Goal: Task Accomplishment & Management: Complete application form

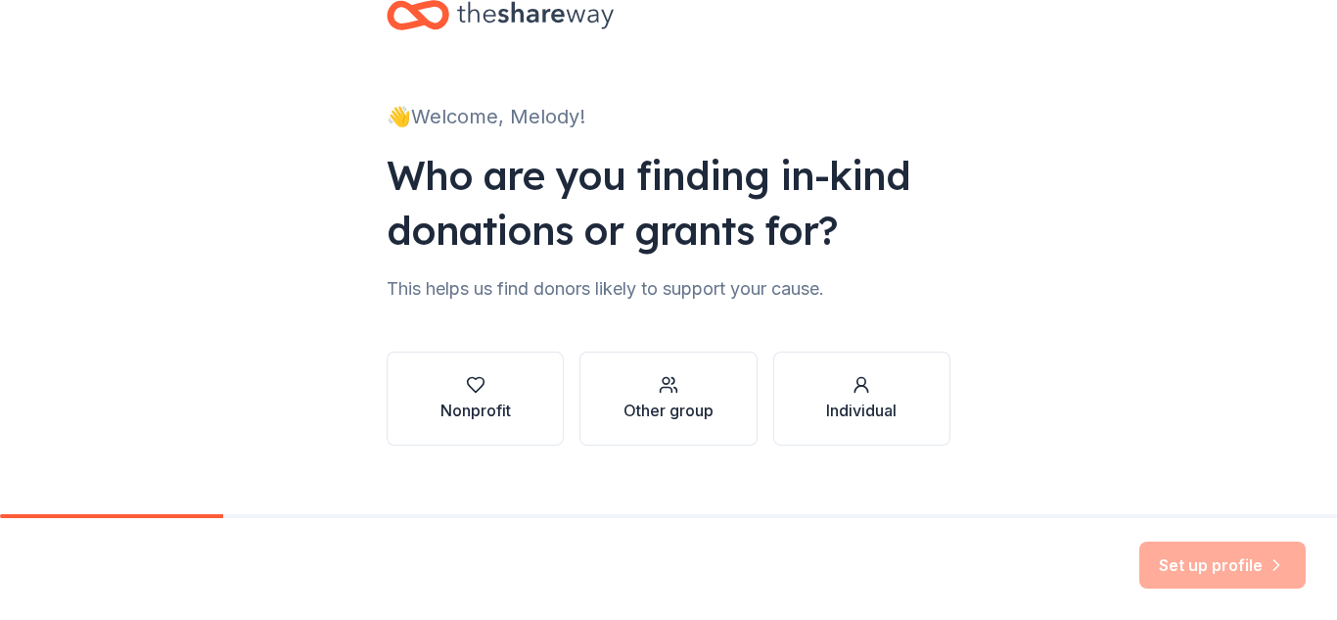
scroll to position [56, 0]
click at [489, 390] on div "button" at bounding box center [475, 384] width 70 height 20
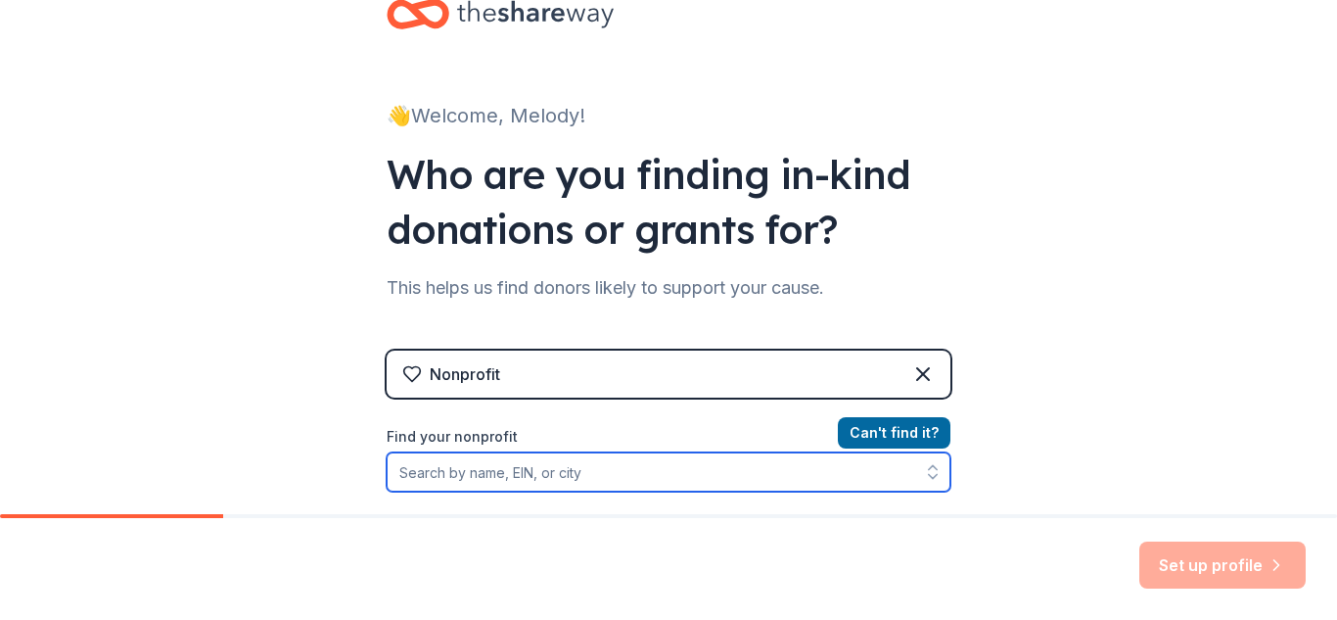
click at [697, 476] on input "Find your nonprofit" at bounding box center [669, 471] width 564 height 39
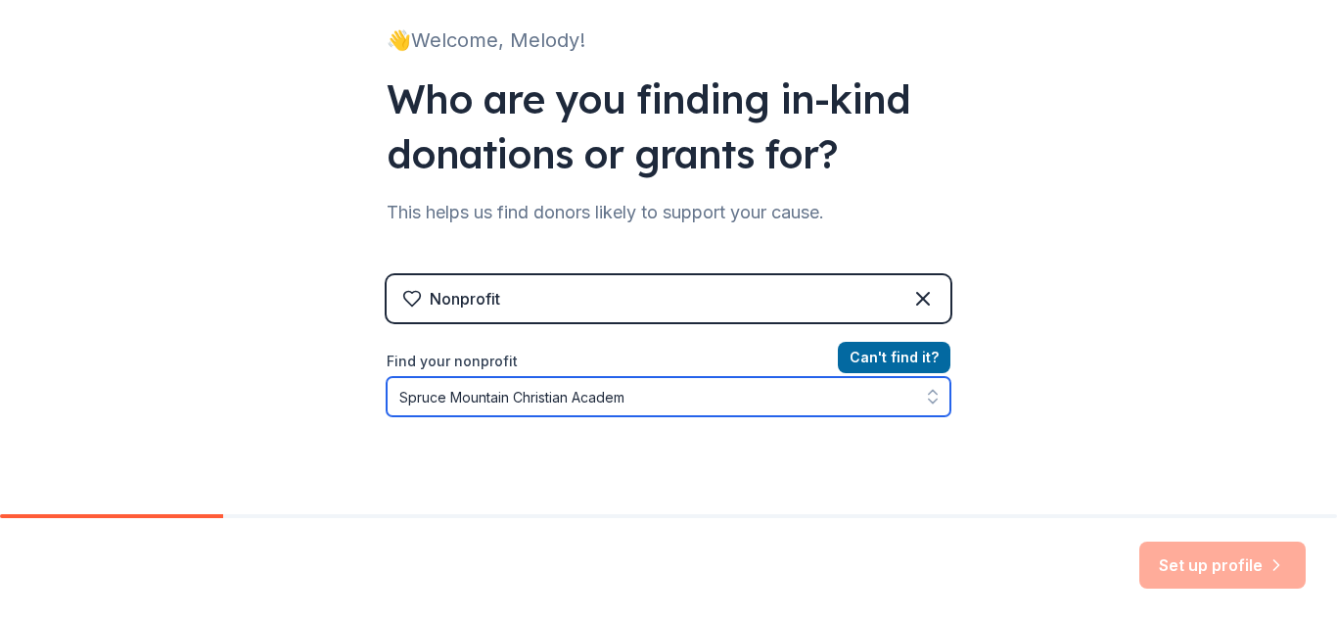
type input "[GEOGRAPHIC_DATA][DEMOGRAPHIC_DATA]"
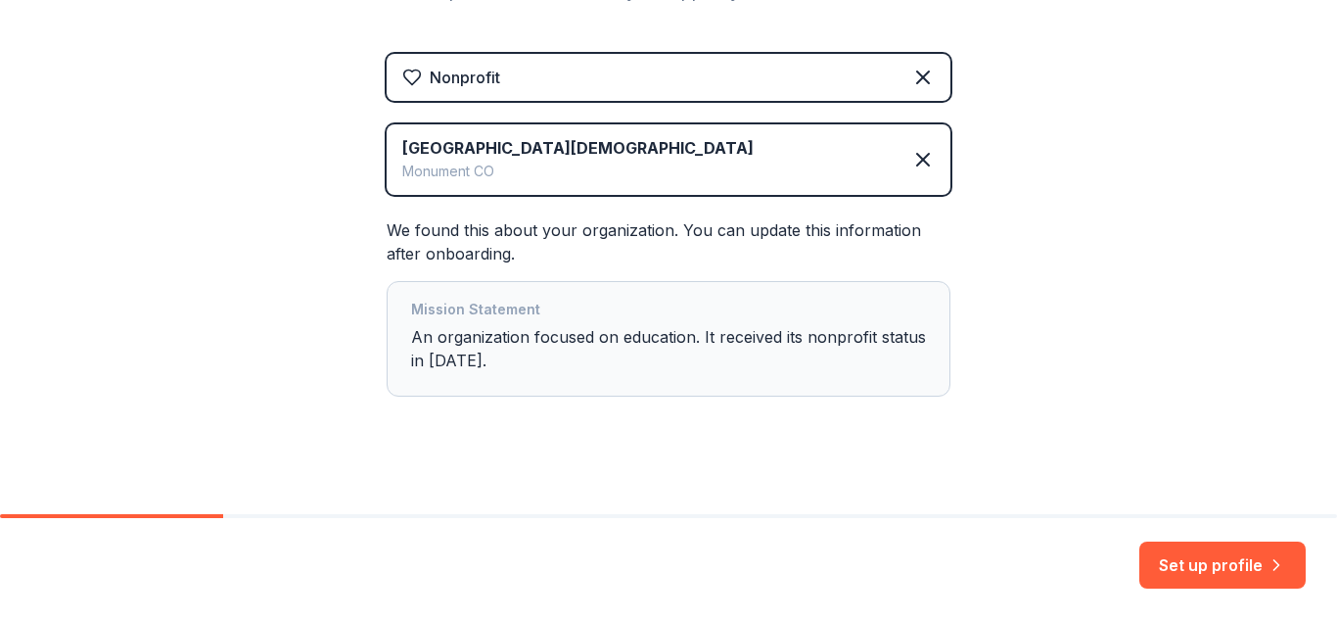
scroll to position [368, 0]
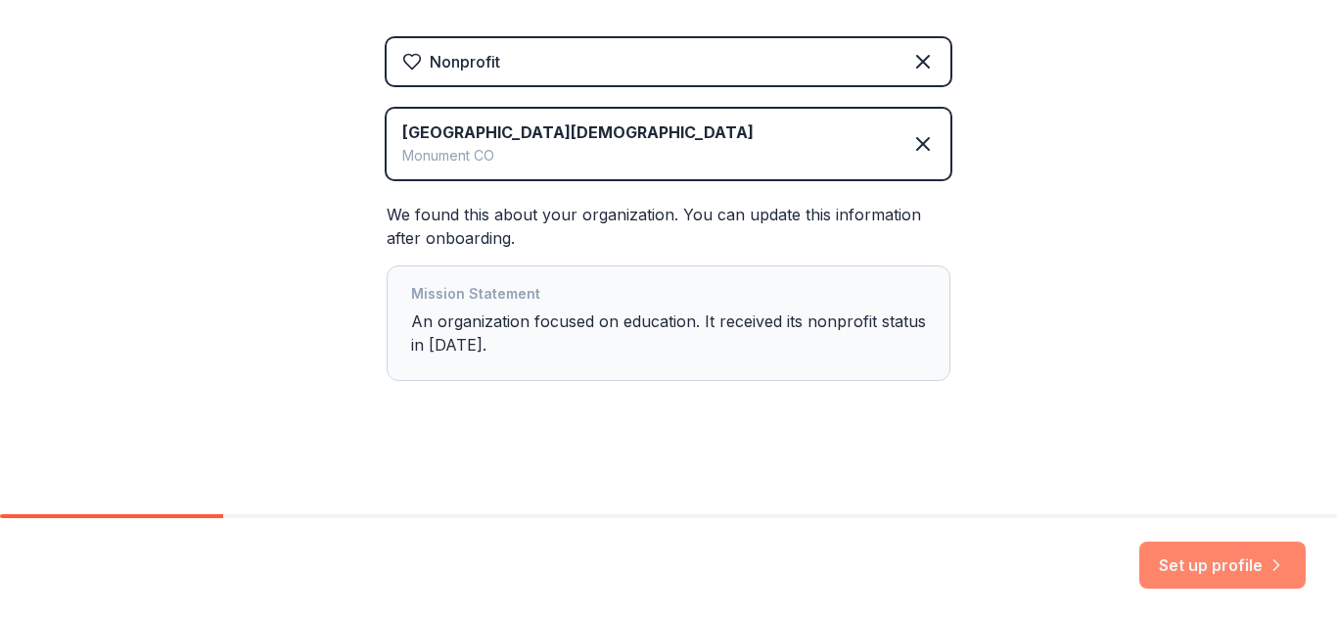
click at [1211, 553] on button "Set up profile" at bounding box center [1222, 564] width 166 height 47
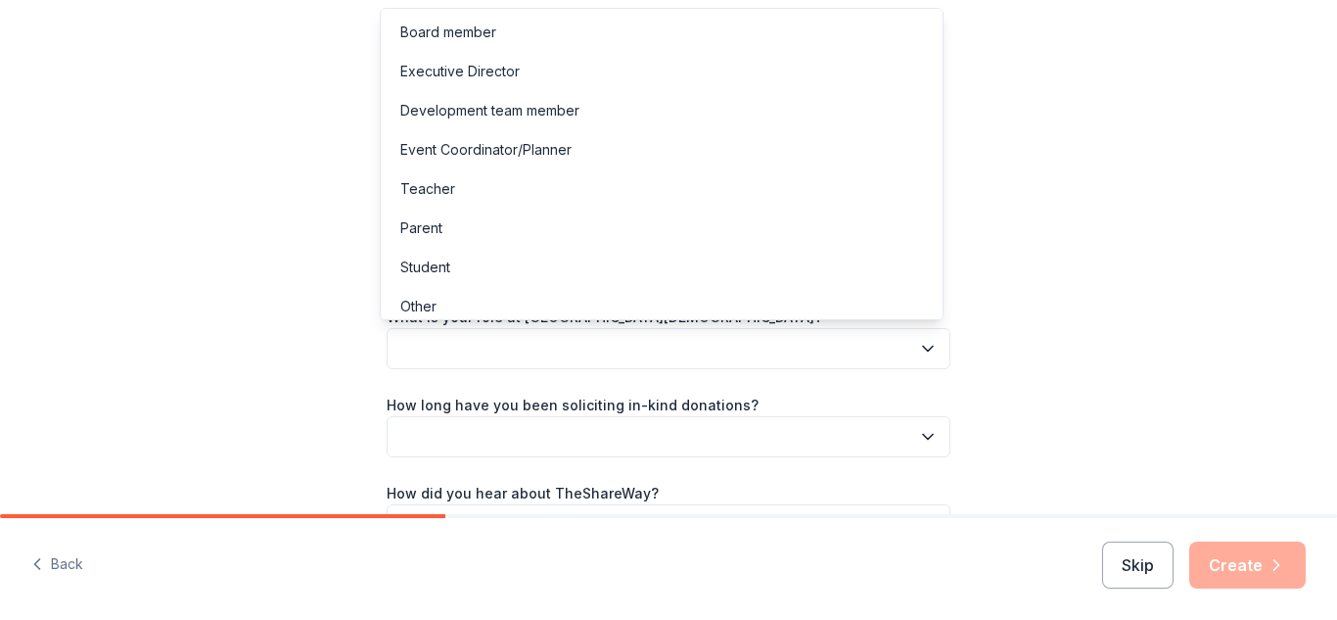
click at [924, 345] on icon "button" at bounding box center [928, 349] width 20 height 20
click at [670, 206] on div "Teacher" at bounding box center [662, 188] width 554 height 39
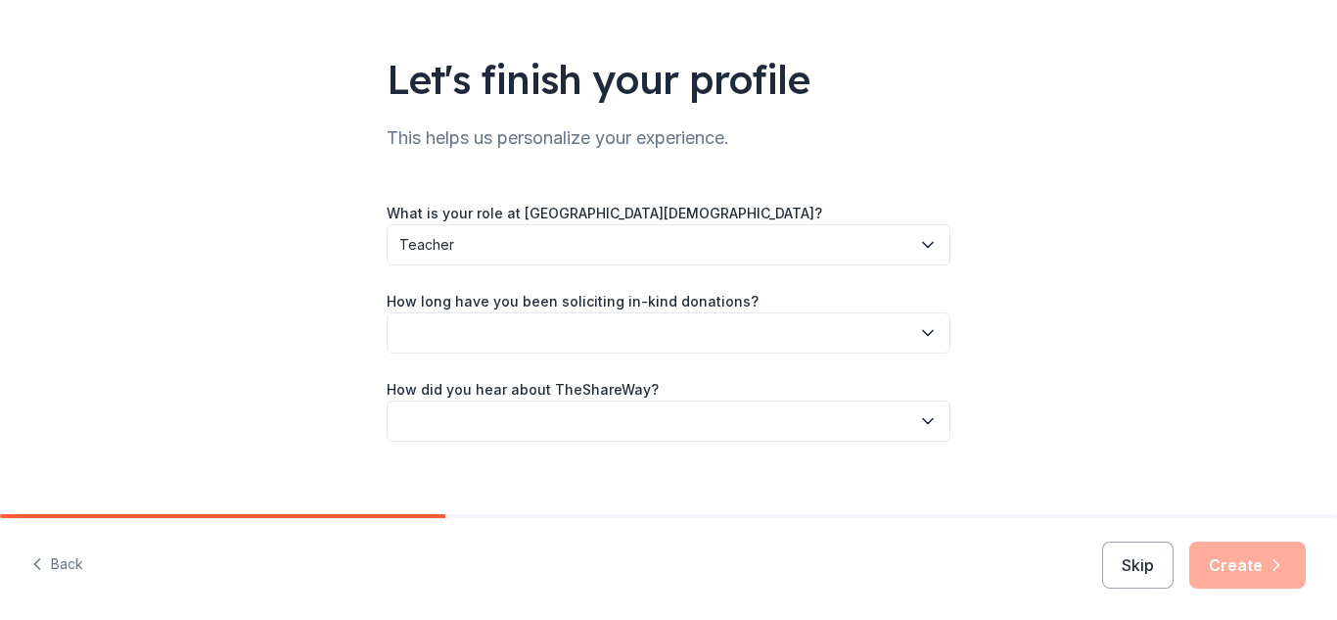
scroll to position [110, 0]
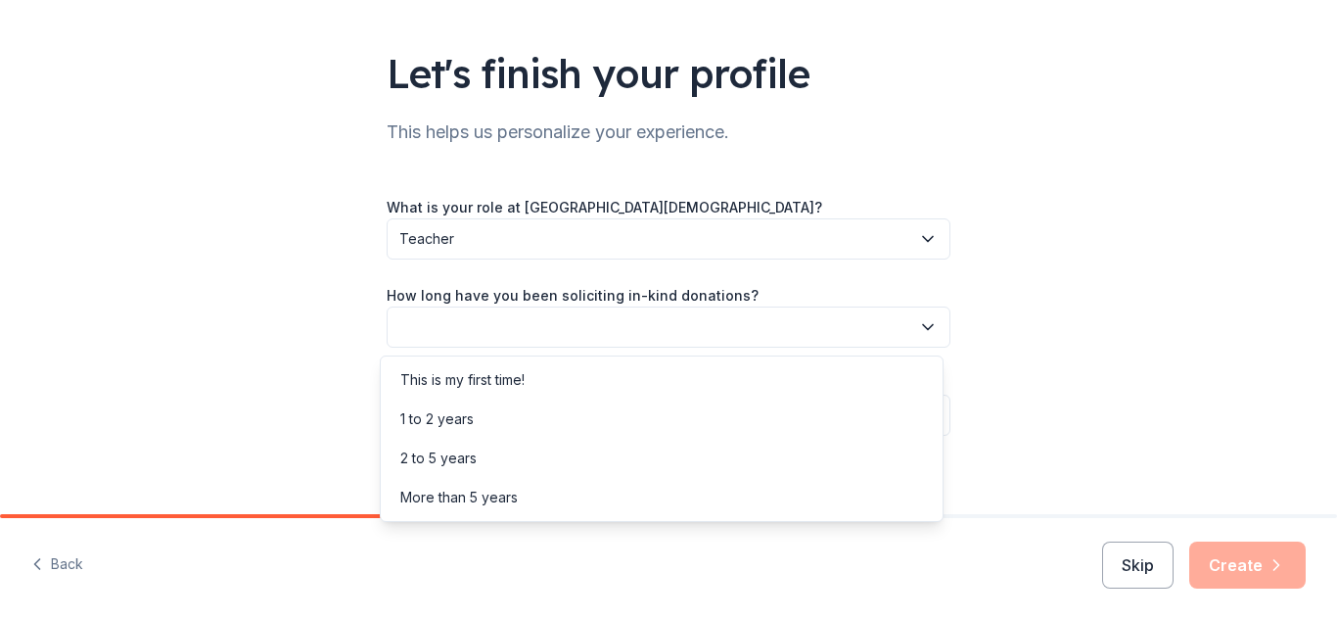
click at [918, 329] on icon "button" at bounding box center [928, 327] width 20 height 20
click at [880, 377] on div "This is my first time!" at bounding box center [662, 379] width 554 height 39
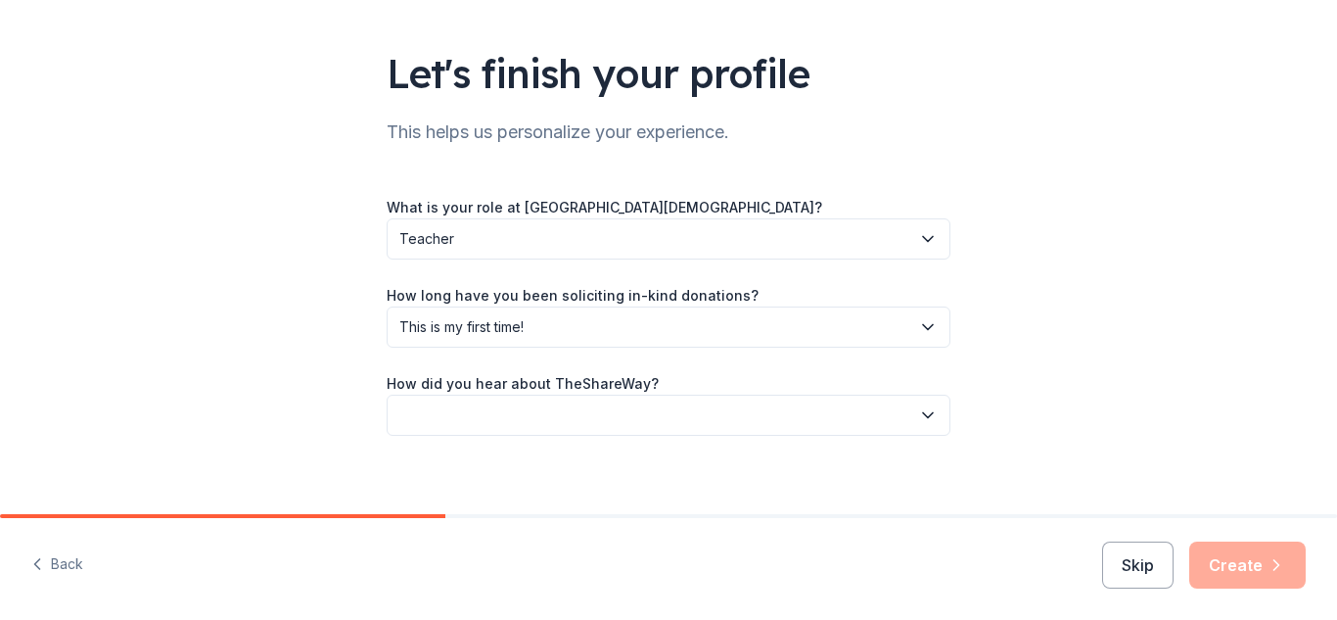
scroll to position [125, 0]
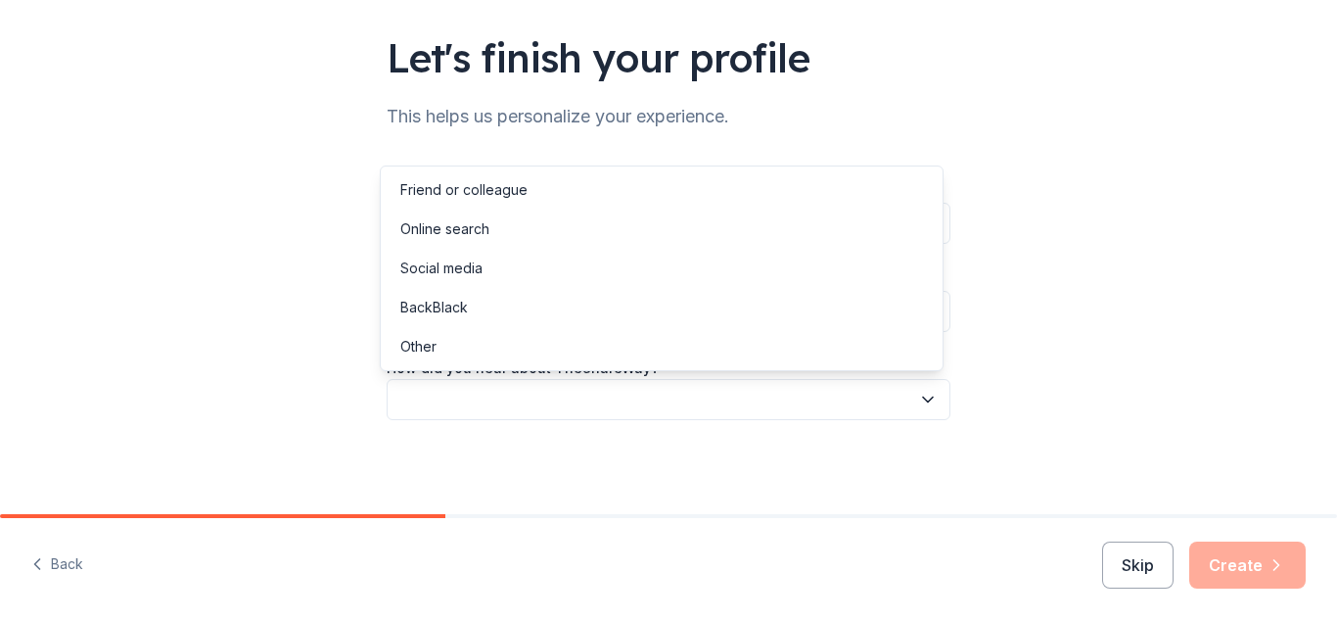
click at [918, 397] on icon "button" at bounding box center [928, 400] width 20 height 20
click at [852, 244] on div "Online search" at bounding box center [662, 228] width 554 height 39
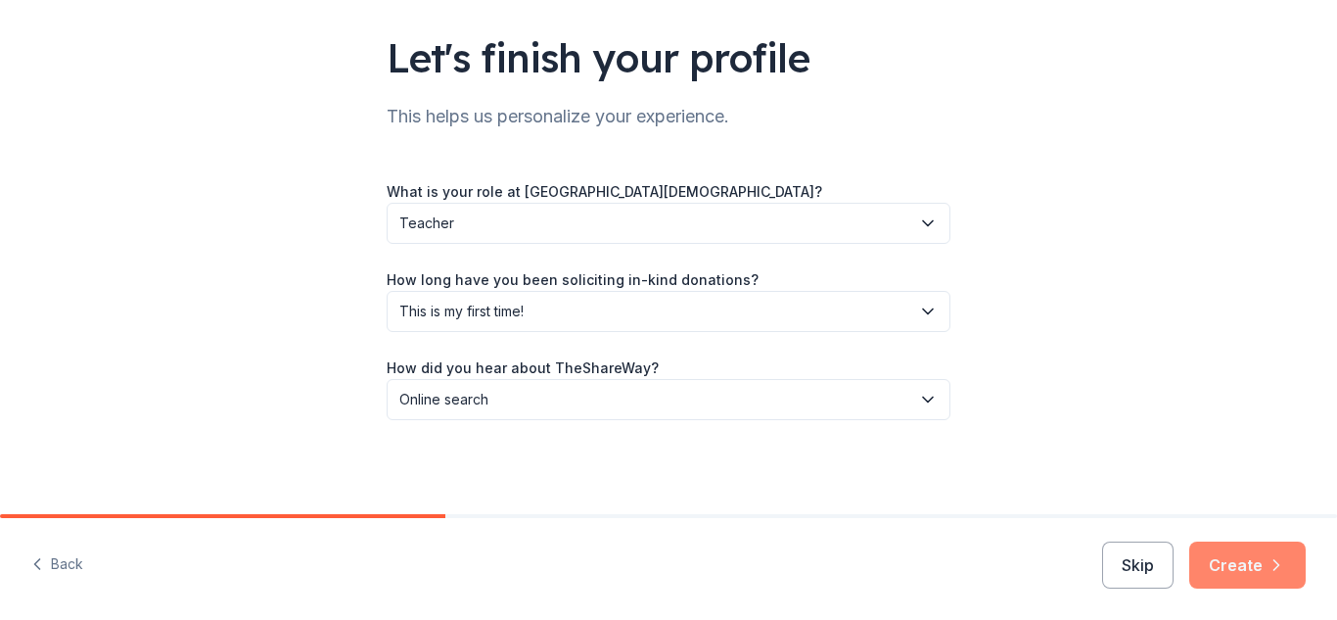
click at [1222, 559] on button "Create" at bounding box center [1247, 564] width 116 height 47
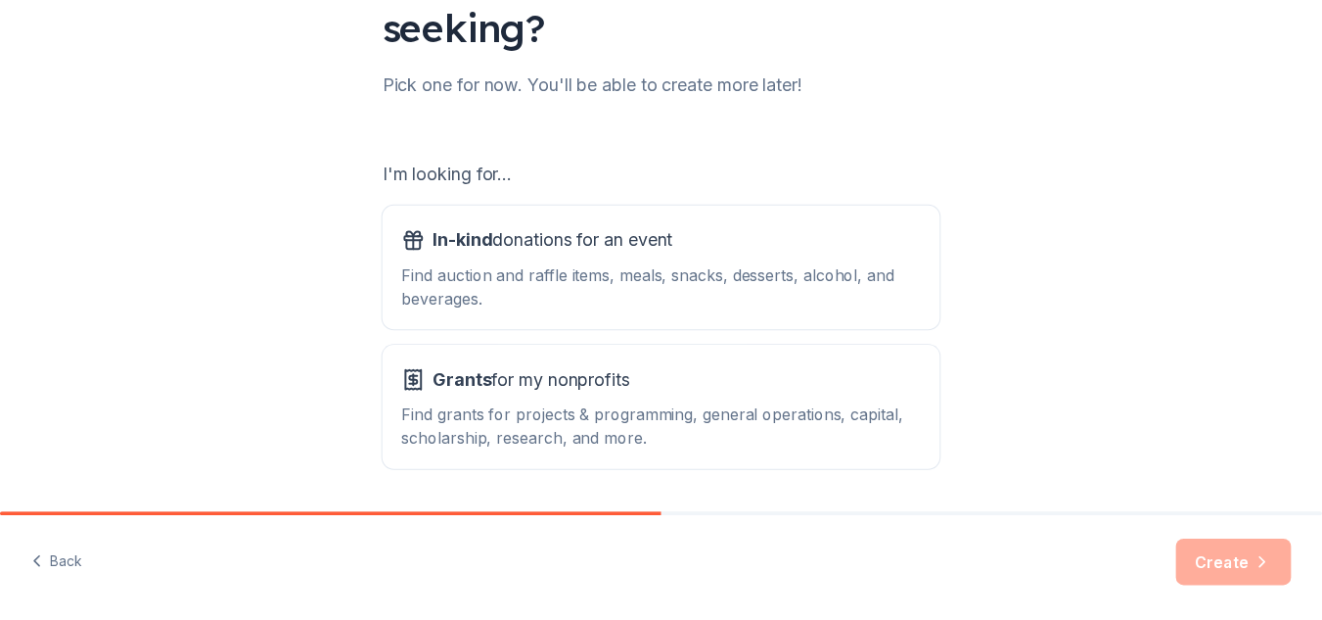
scroll to position [276, 0]
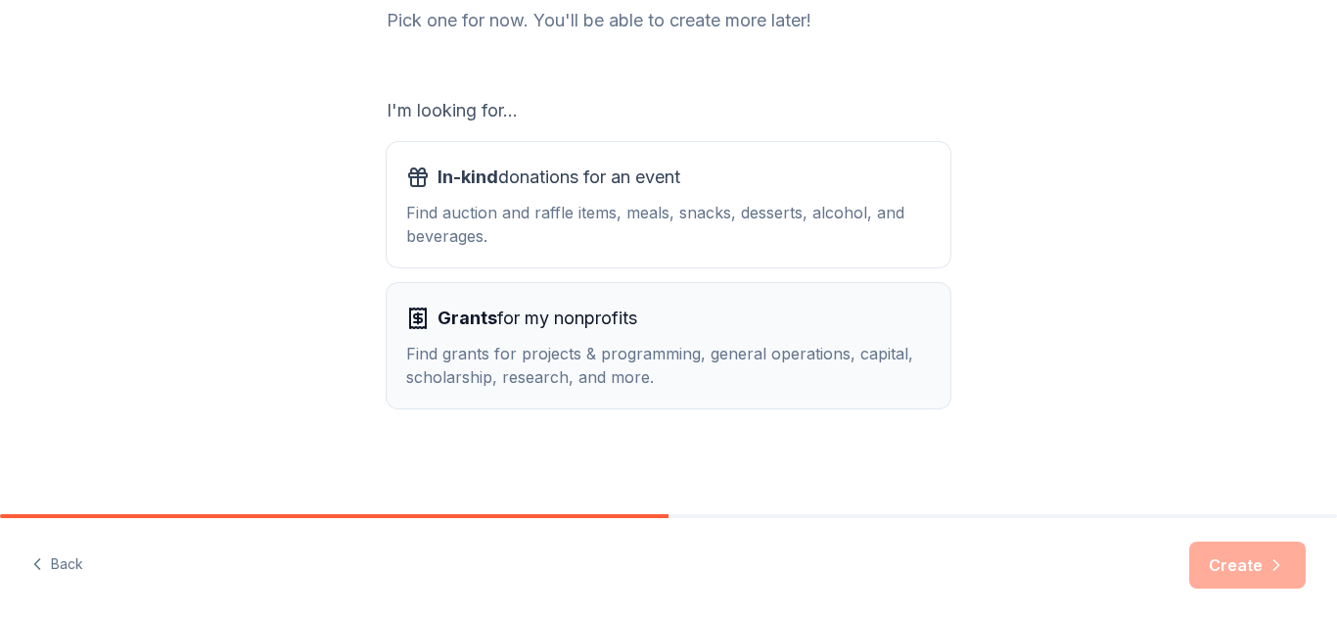
click at [810, 352] on div "Find grants for projects & programming, general operations, capital, scholarshi…" at bounding box center [668, 365] width 525 height 47
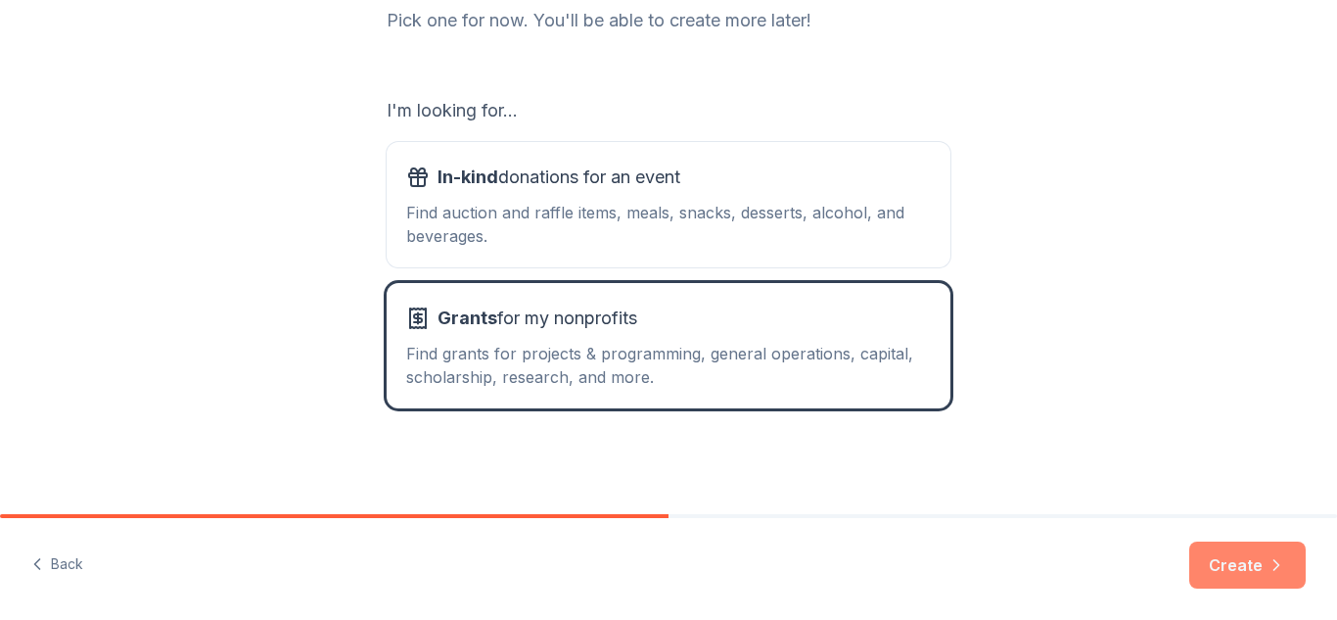
click at [1226, 572] on button "Create" at bounding box center [1247, 564] width 116 height 47
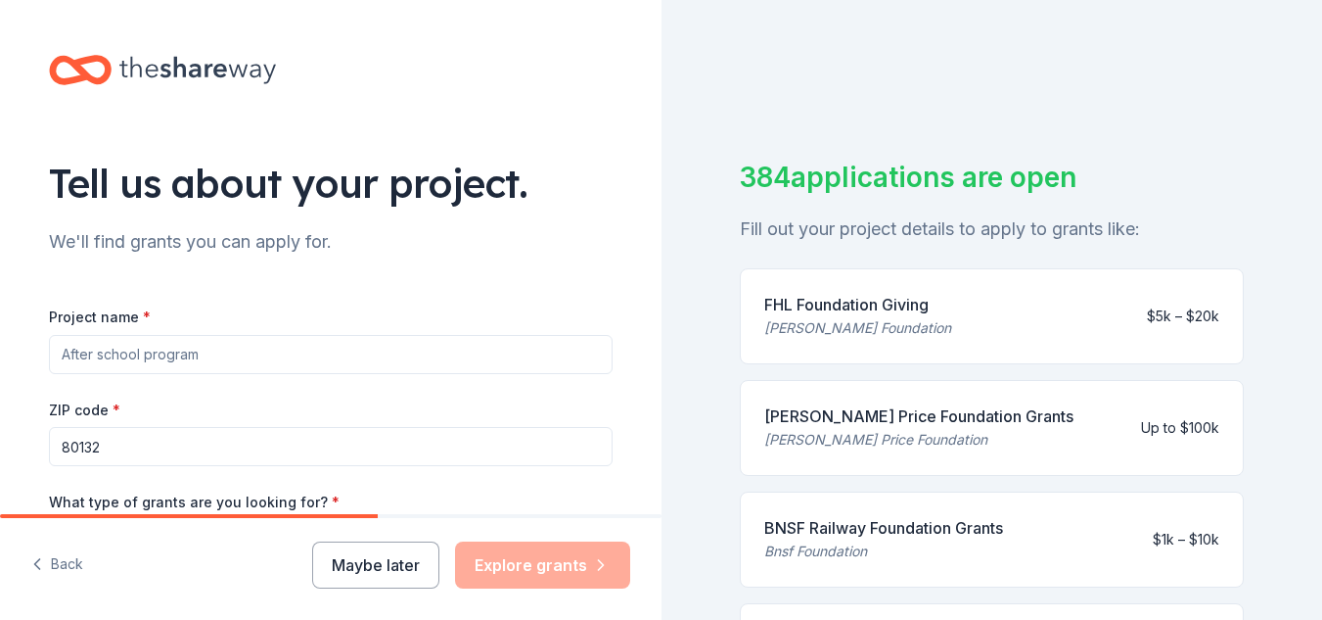
click at [551, 363] on input "Project name *" at bounding box center [331, 354] width 564 height 39
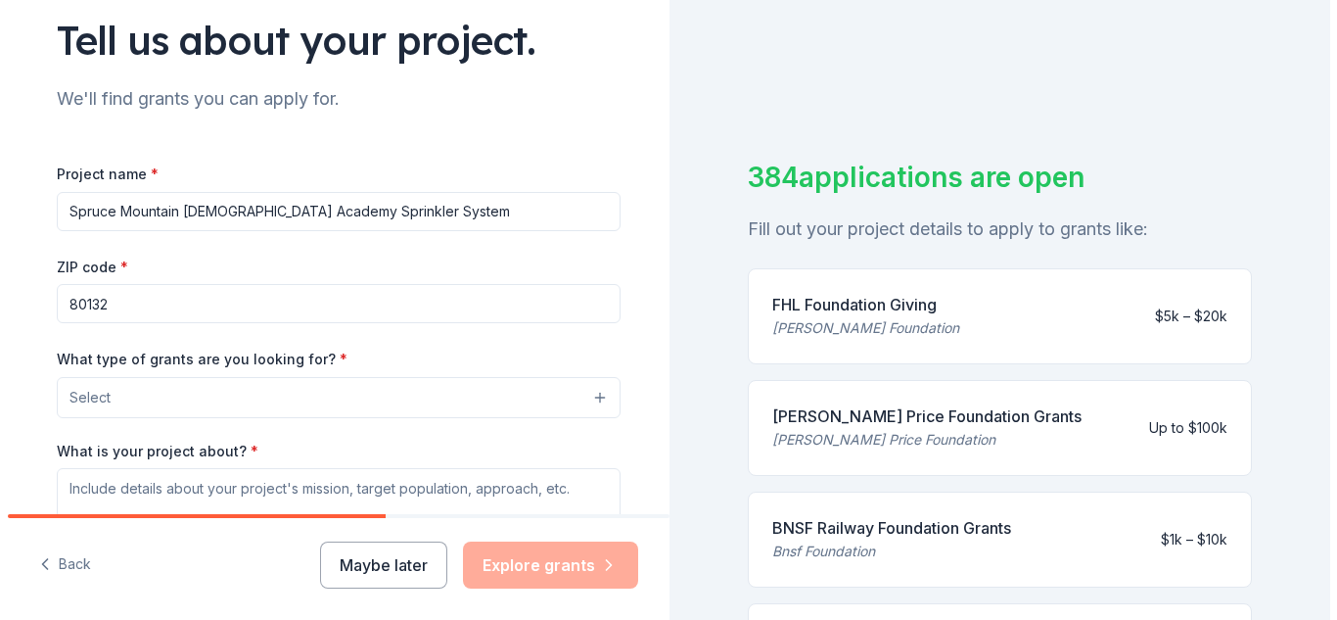
scroll to position [154, 0]
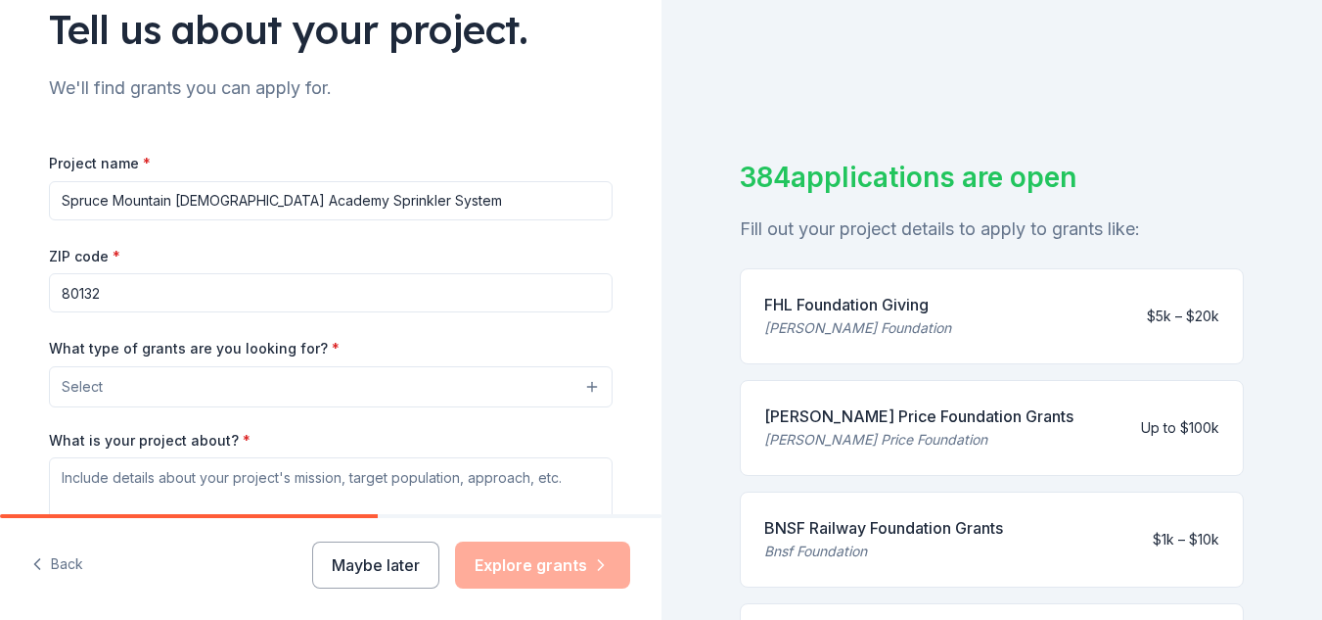
type input "Spruce Mountain [DEMOGRAPHIC_DATA] Academy Sprinkler System"
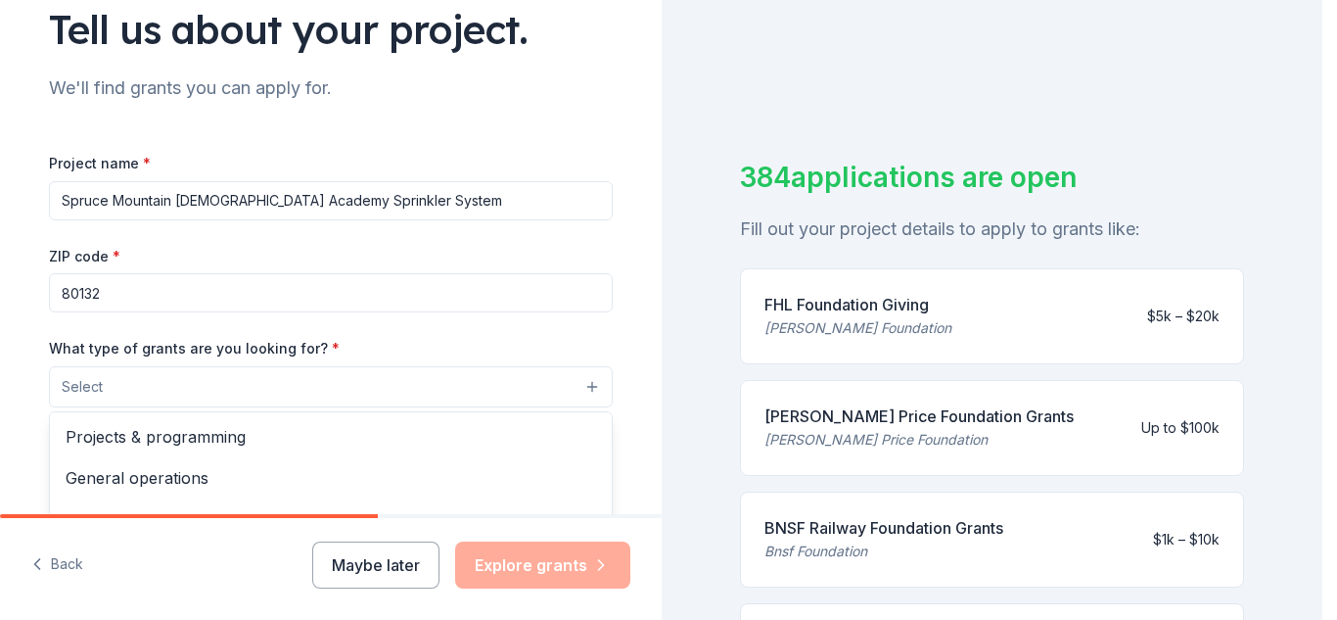
click at [469, 382] on button "Select" at bounding box center [331, 386] width 564 height 41
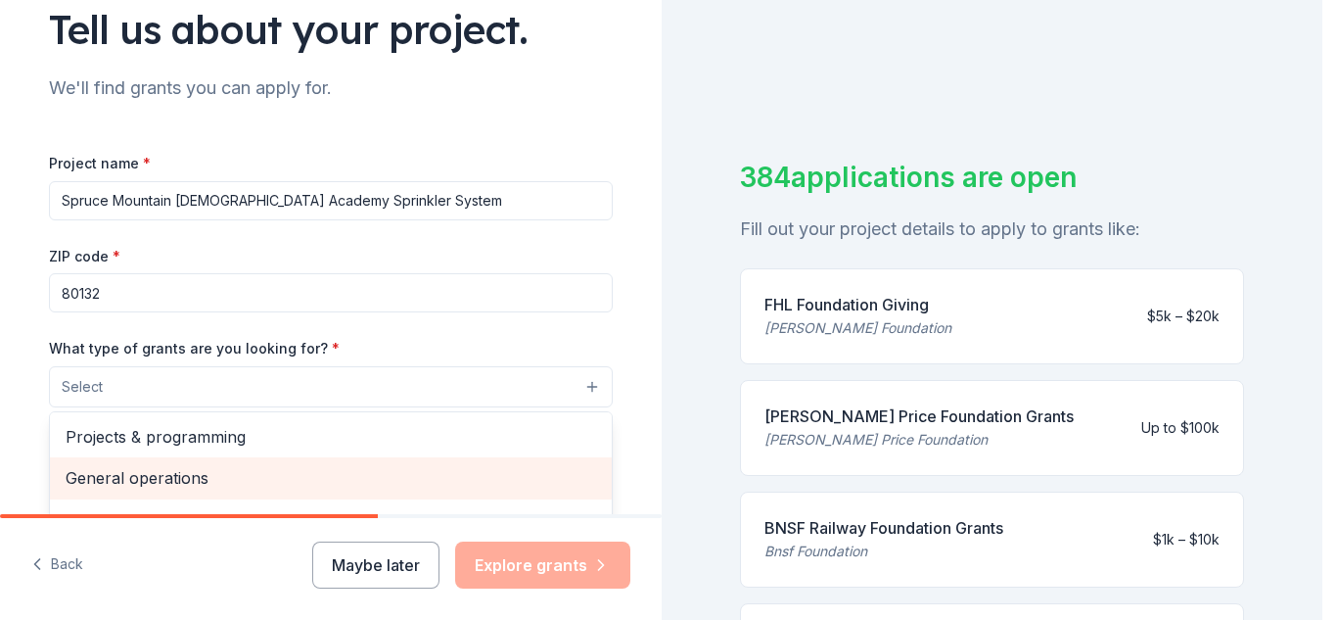
click at [424, 467] on span "General operations" at bounding box center [331, 477] width 530 height 25
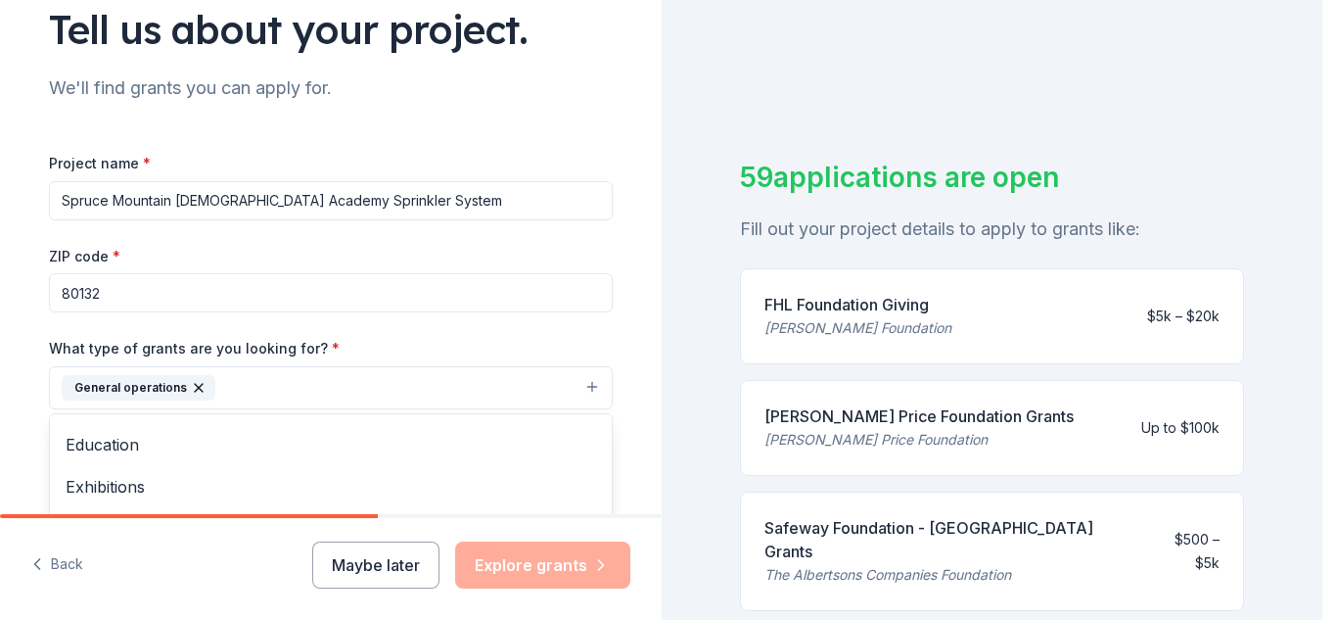
scroll to position [161, 0]
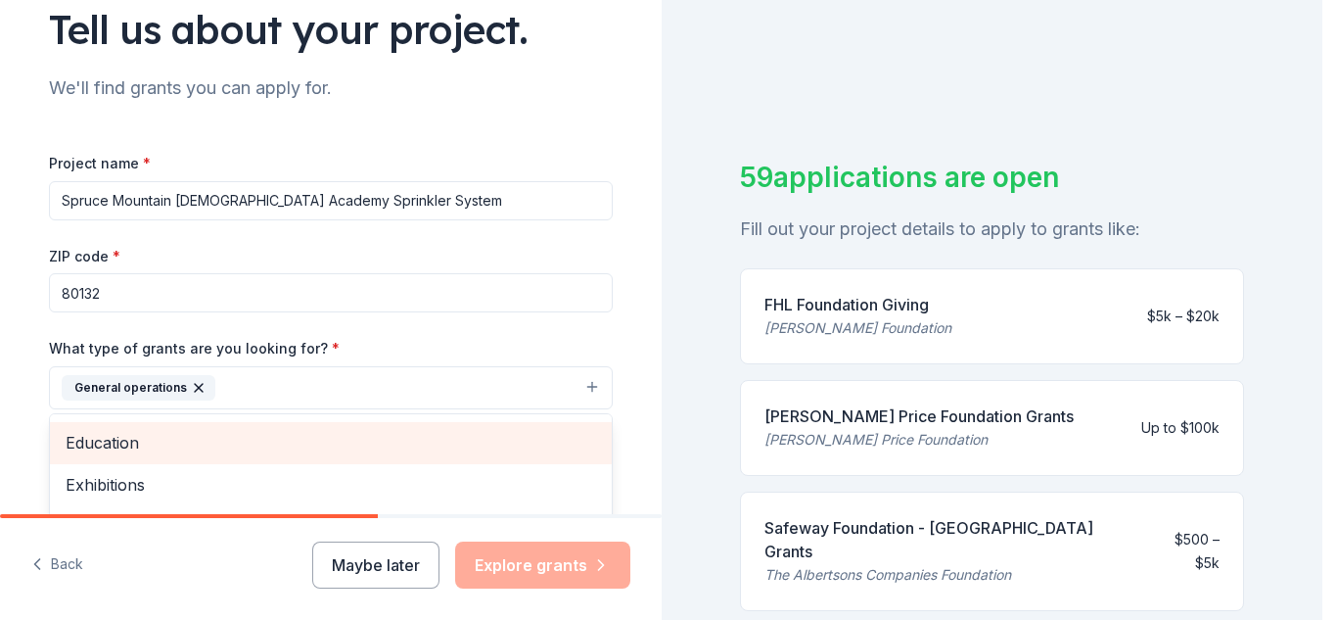
click at [264, 450] on span "Education" at bounding box center [331, 442] width 530 height 25
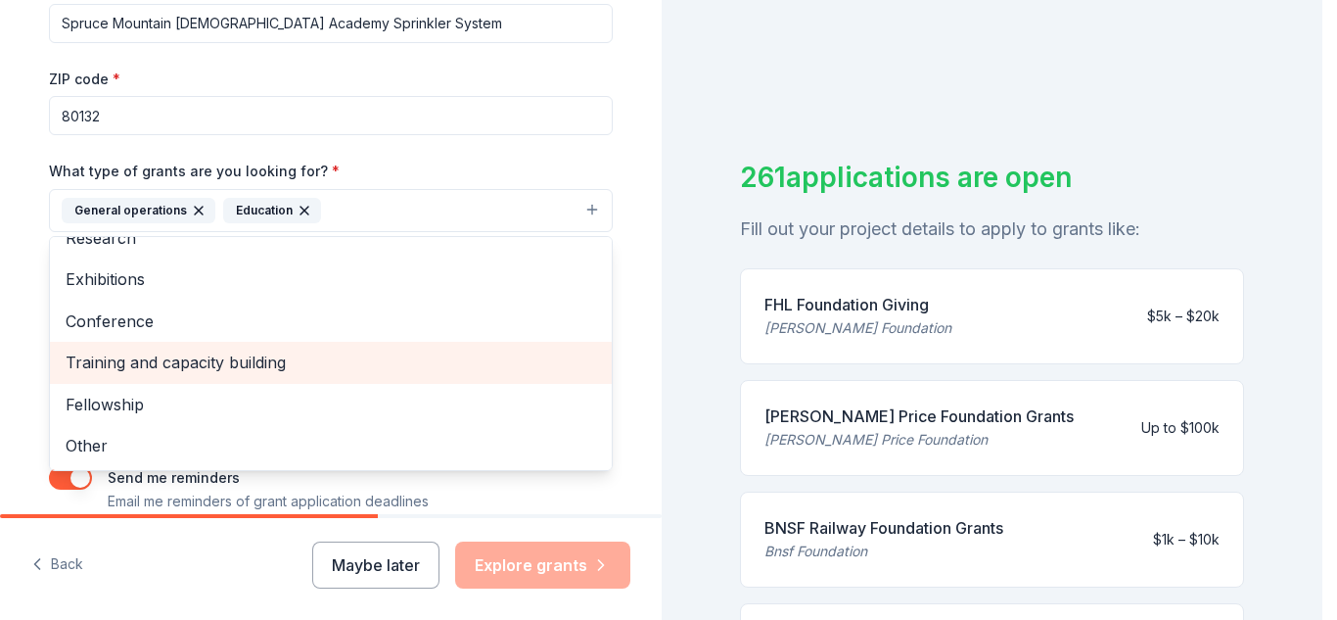
scroll to position [332, 0]
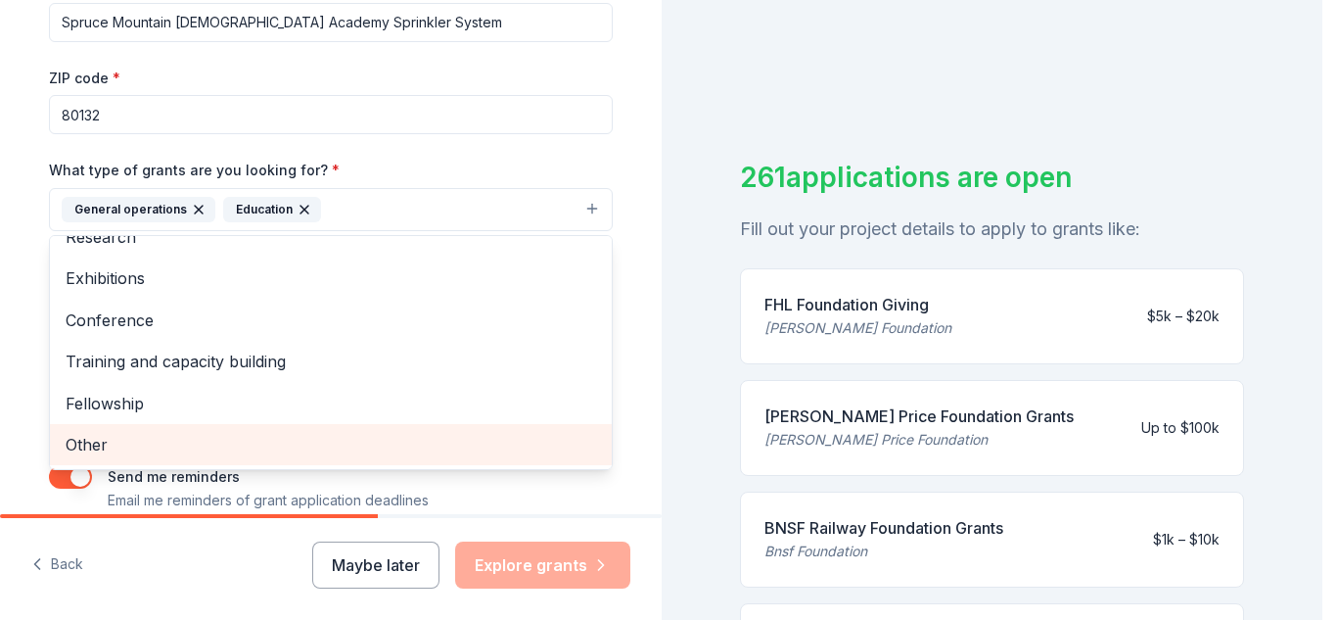
click at [278, 435] on span "Other" at bounding box center [331, 444] width 530 height 25
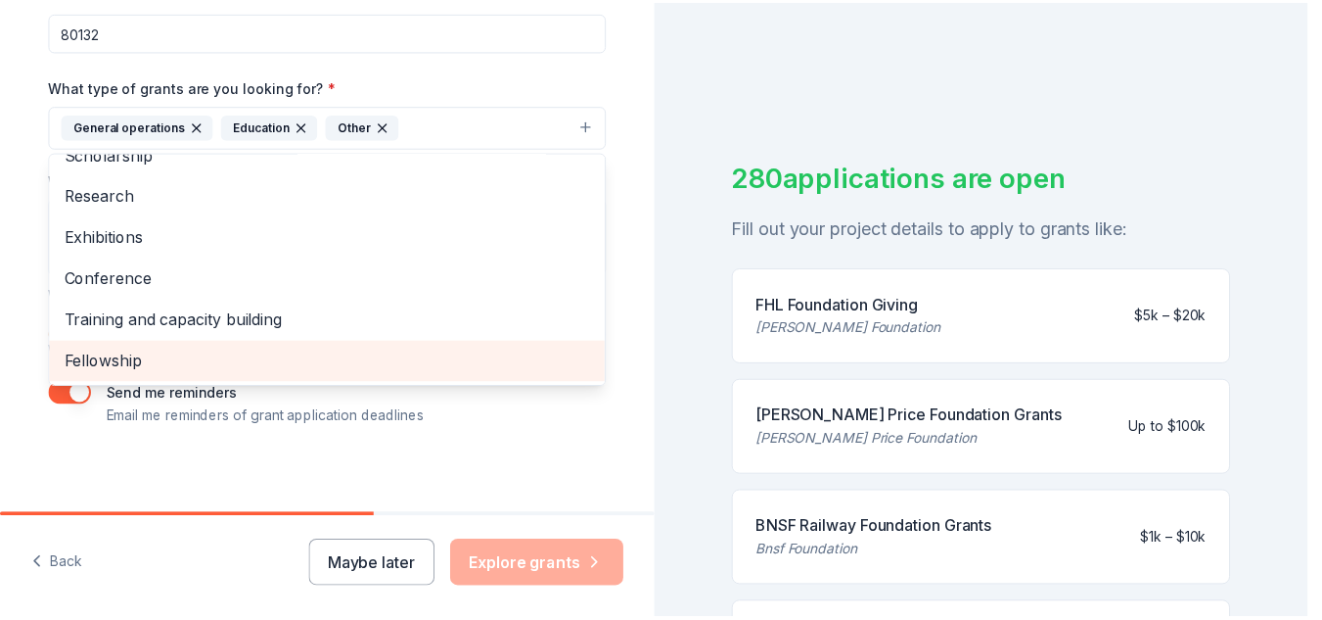
scroll to position [424, 0]
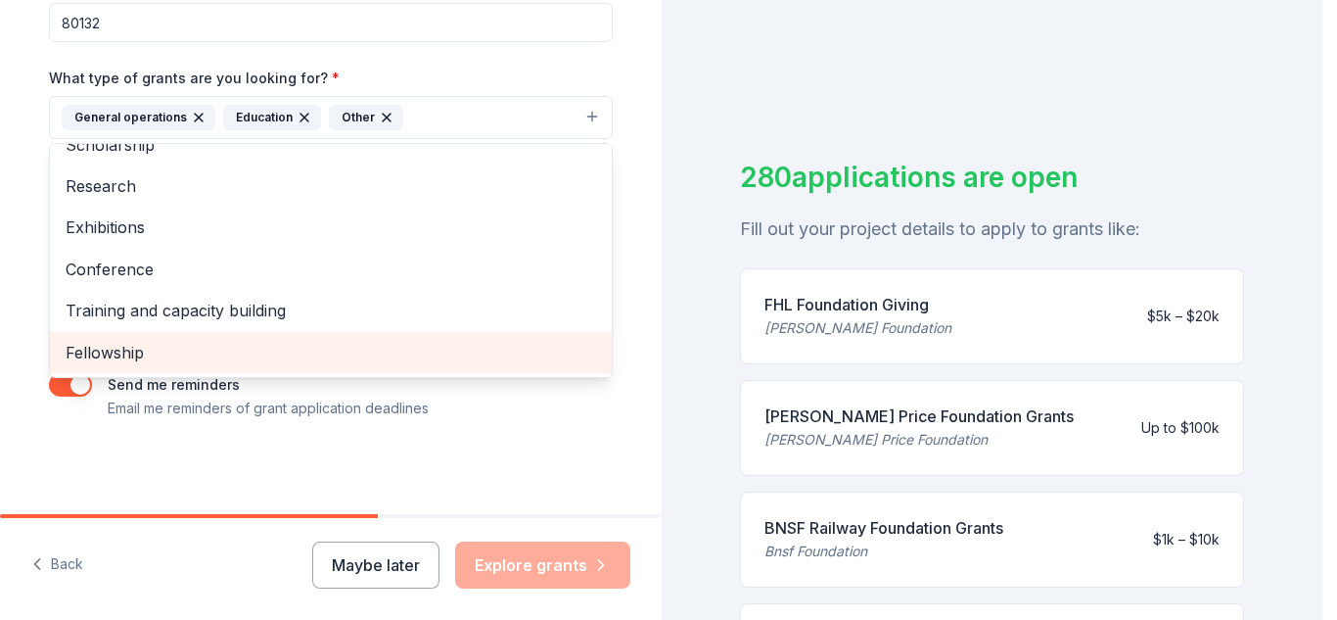
click at [524, 428] on div "Tell us about your project. We'll find grants you can apply for. Project name *…" at bounding box center [331, 45] width 626 height 938
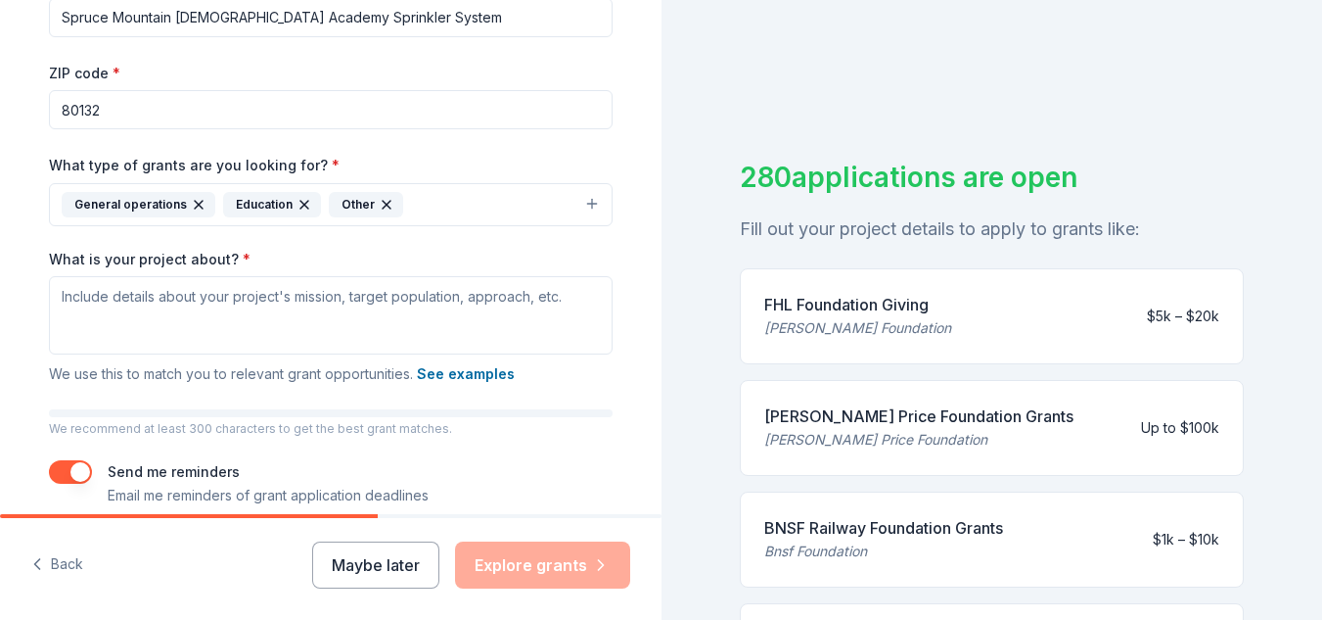
scroll to position [325, 0]
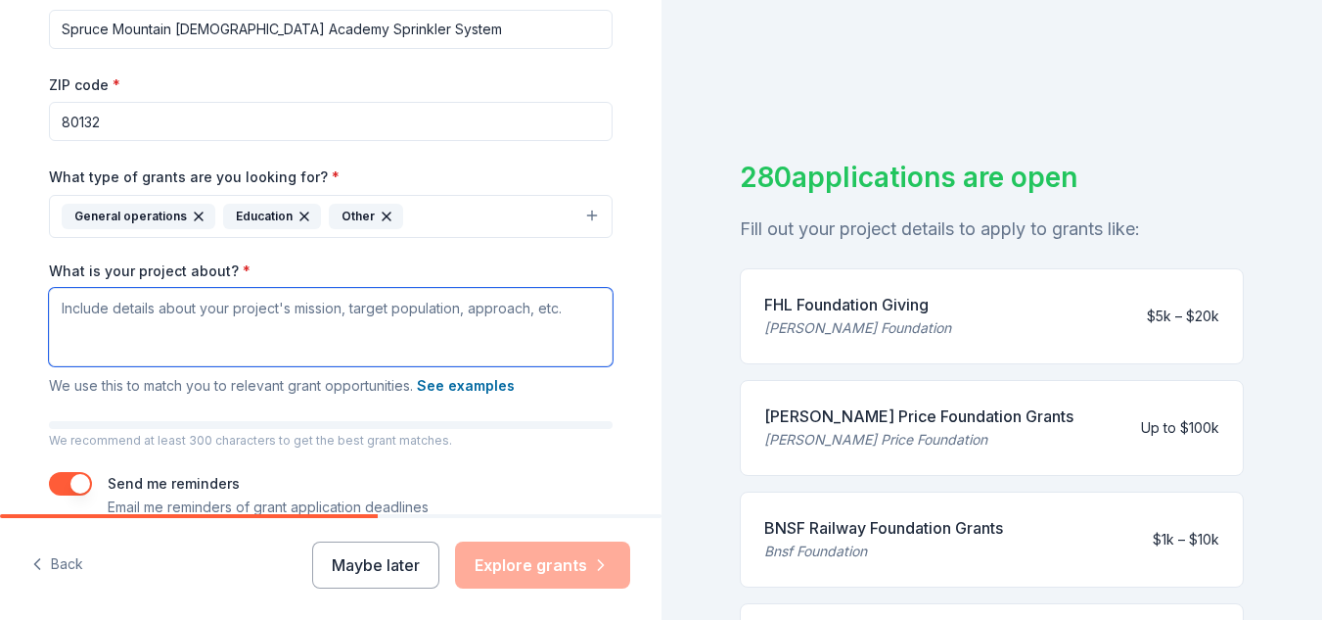
click at [468, 332] on textarea "What is your project about? *" at bounding box center [331, 327] width 564 height 78
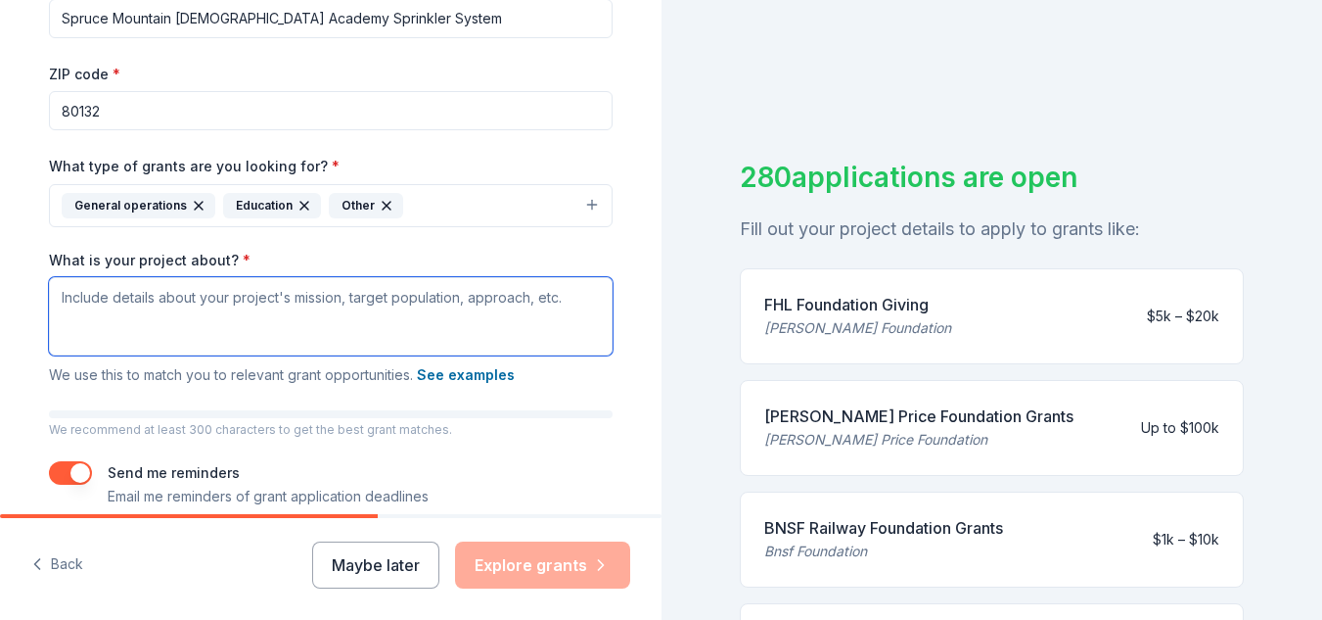
scroll to position [348, 0]
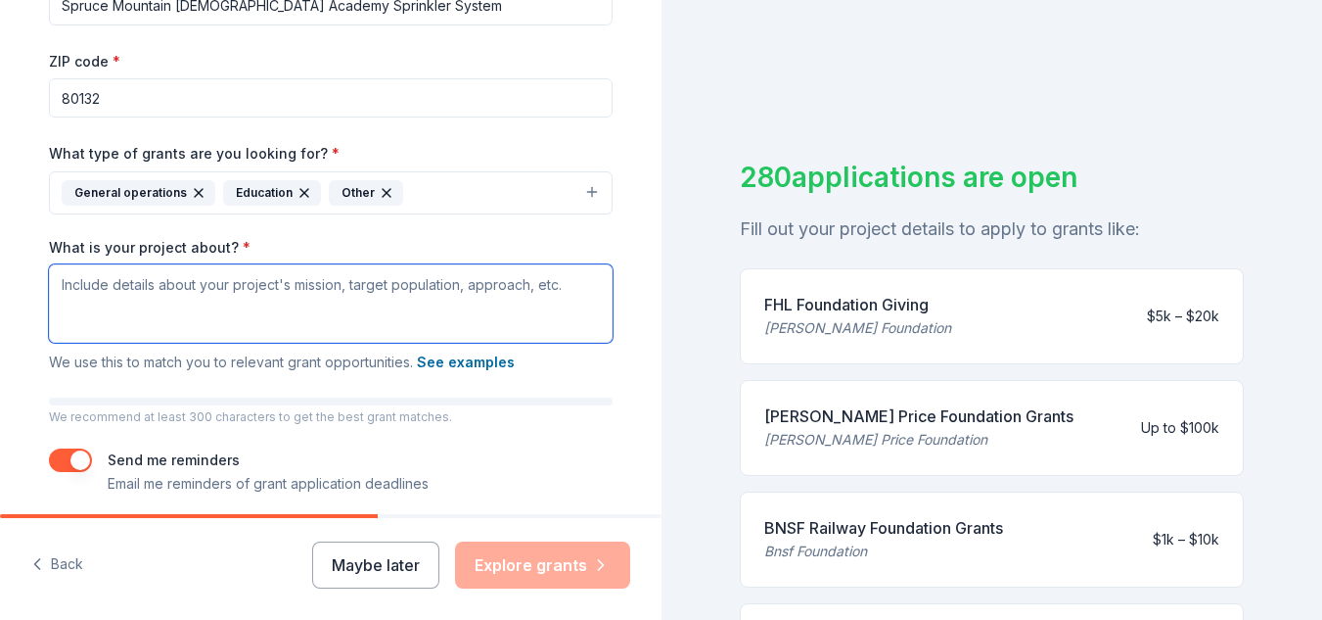
click at [467, 307] on textarea "What is your project about? *" at bounding box center [331, 303] width 564 height 78
paste textarea "We are a hybrid [DEMOGRAPHIC_DATA] school that blends home education with class…"
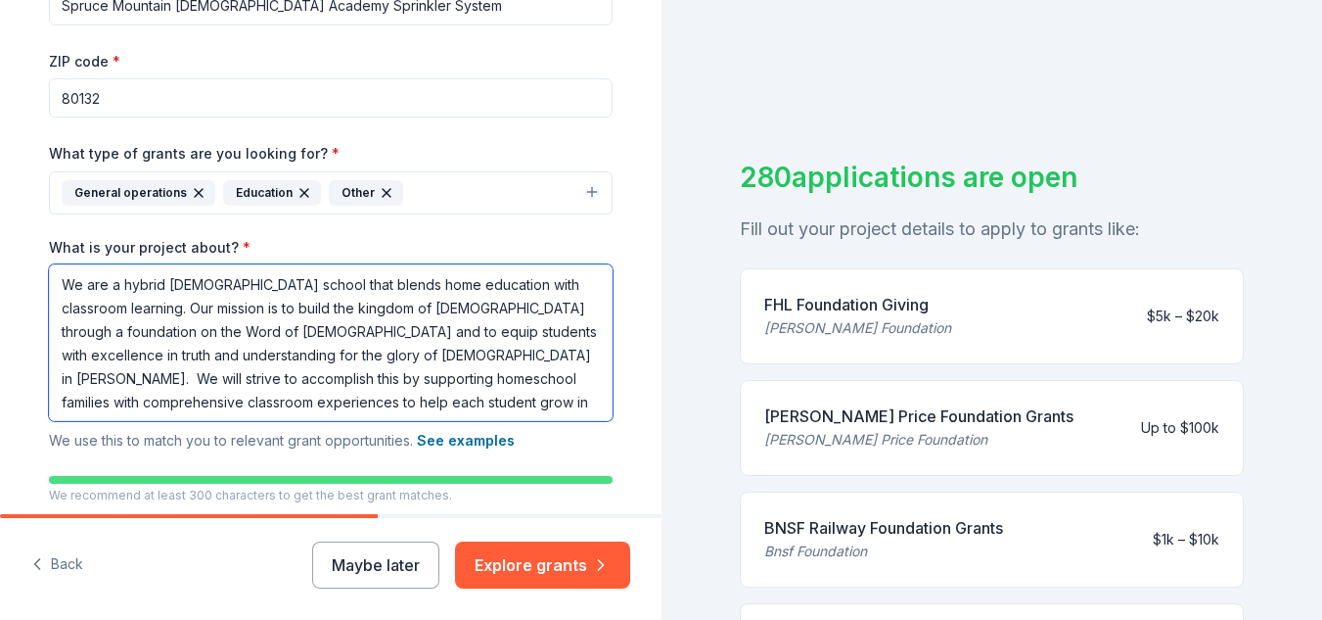
drag, startPoint x: 115, startPoint y: 310, endPoint x: 294, endPoint y: 360, distance: 185.9
click at [294, 360] on textarea "We are a hybrid [DEMOGRAPHIC_DATA] school that blends home education with class…" at bounding box center [331, 342] width 564 height 157
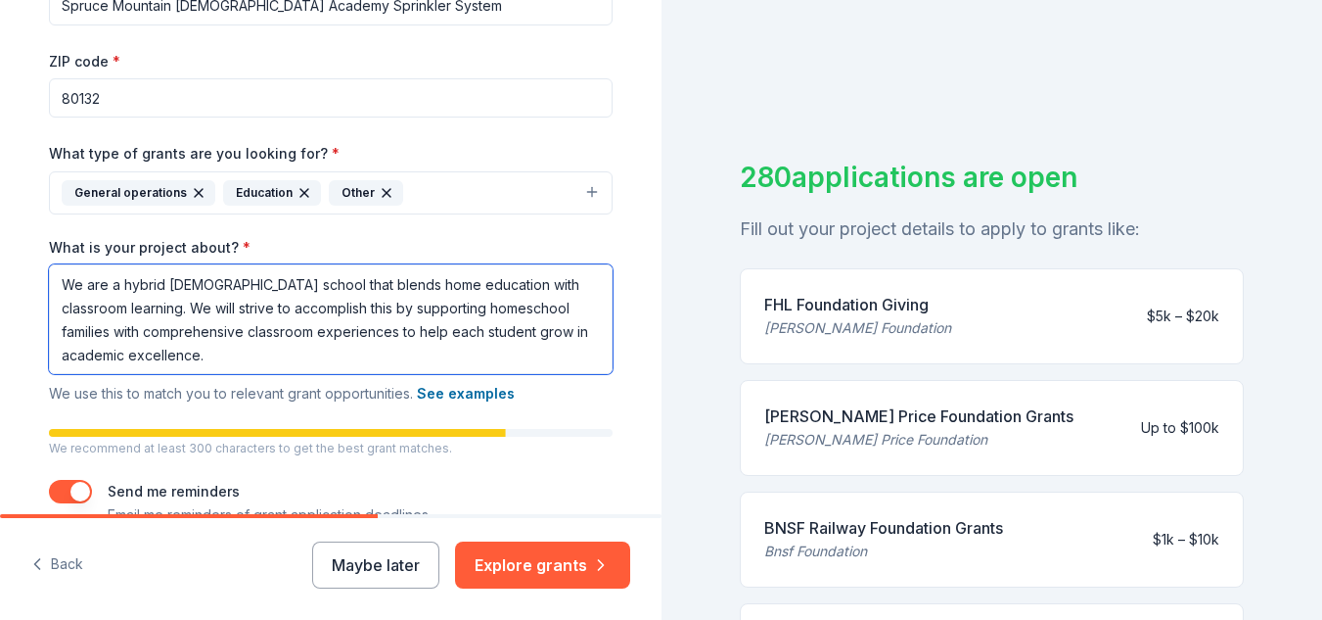
drag, startPoint x: 138, startPoint y: 306, endPoint x: 345, endPoint y: 306, distance: 207.5
click at [345, 306] on textarea "We are a hybrid [DEMOGRAPHIC_DATA] school that blends home education with class…" at bounding box center [331, 319] width 564 height 110
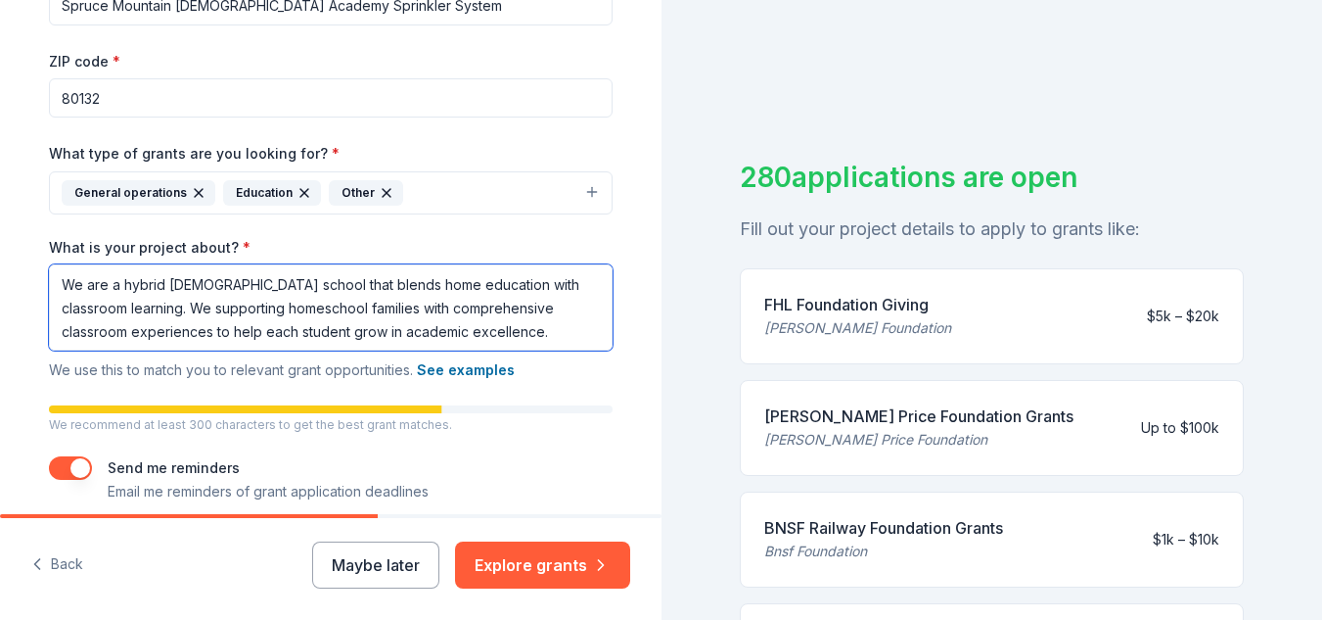
click at [203, 312] on textarea "We are a hybrid [DEMOGRAPHIC_DATA] school that blends home education with class…" at bounding box center [331, 307] width 564 height 86
click at [326, 333] on textarea "We are a hybrid [DEMOGRAPHIC_DATA] school that blends home education with class…" at bounding box center [331, 307] width 564 height 86
click at [529, 335] on textarea "We are a hybrid [DEMOGRAPHIC_DATA] school that blends home education with class…" at bounding box center [331, 307] width 564 height 86
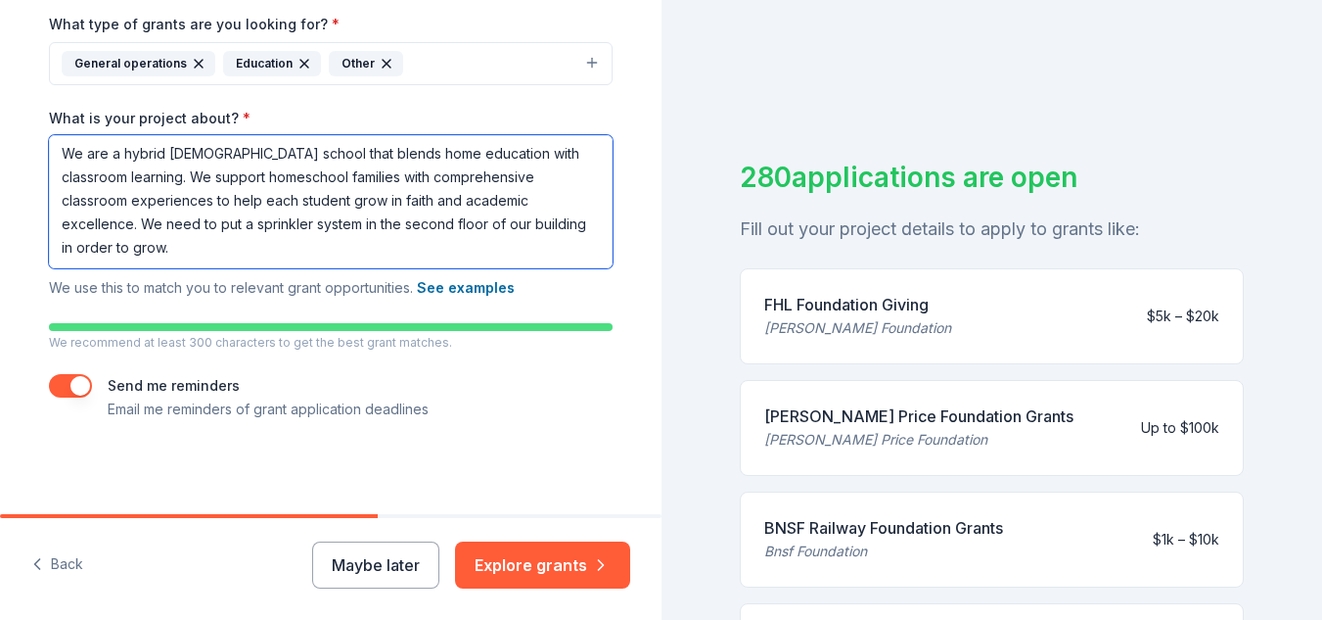
scroll to position [479, 0]
type textarea "We are a hybrid [DEMOGRAPHIC_DATA] school that blends home education with class…"
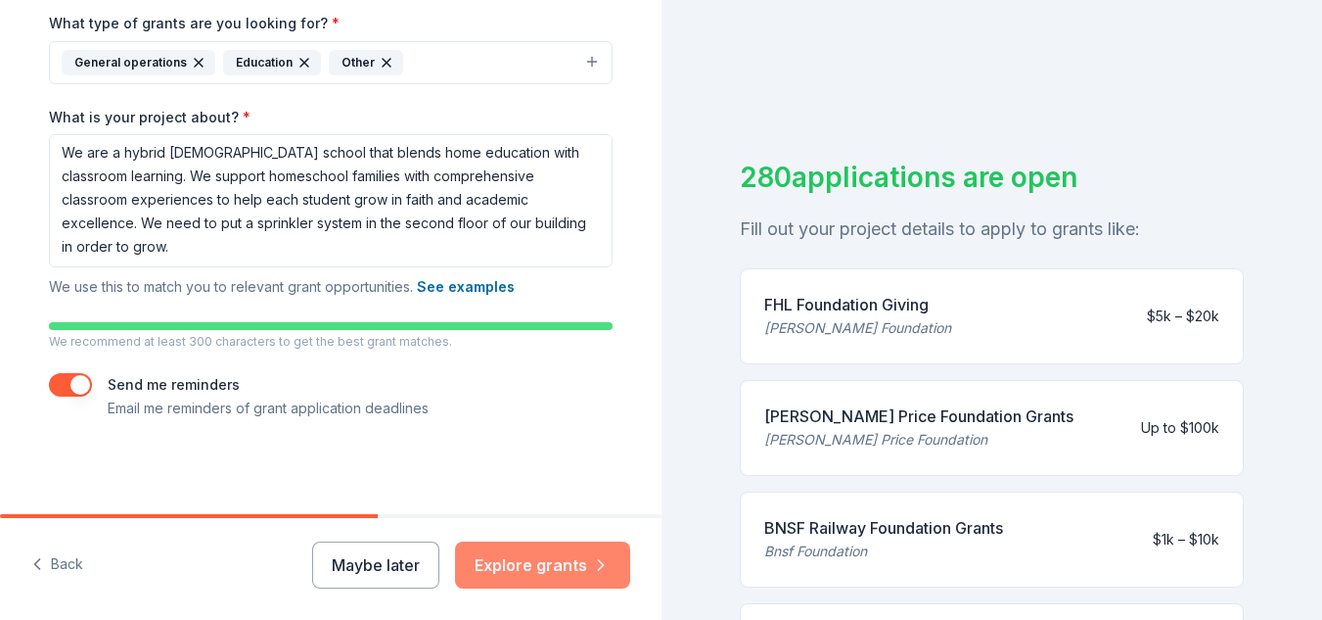
click at [526, 573] on button "Explore grants" at bounding box center [542, 564] width 175 height 47
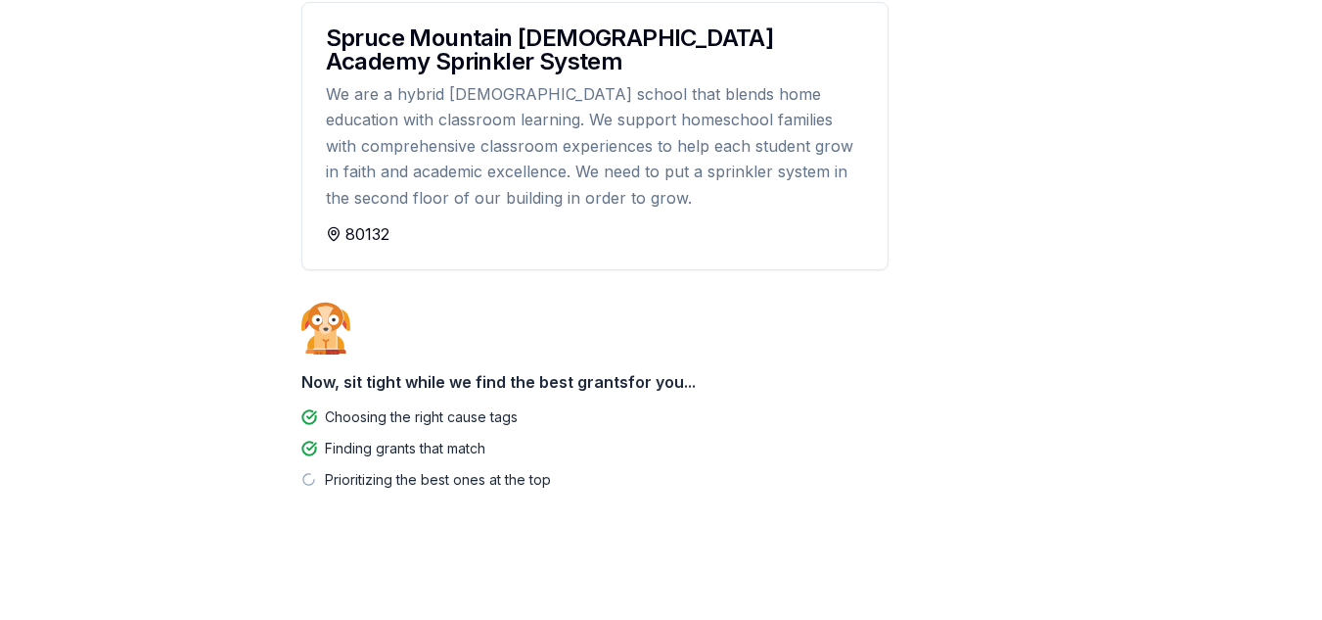
scroll to position [241, 0]
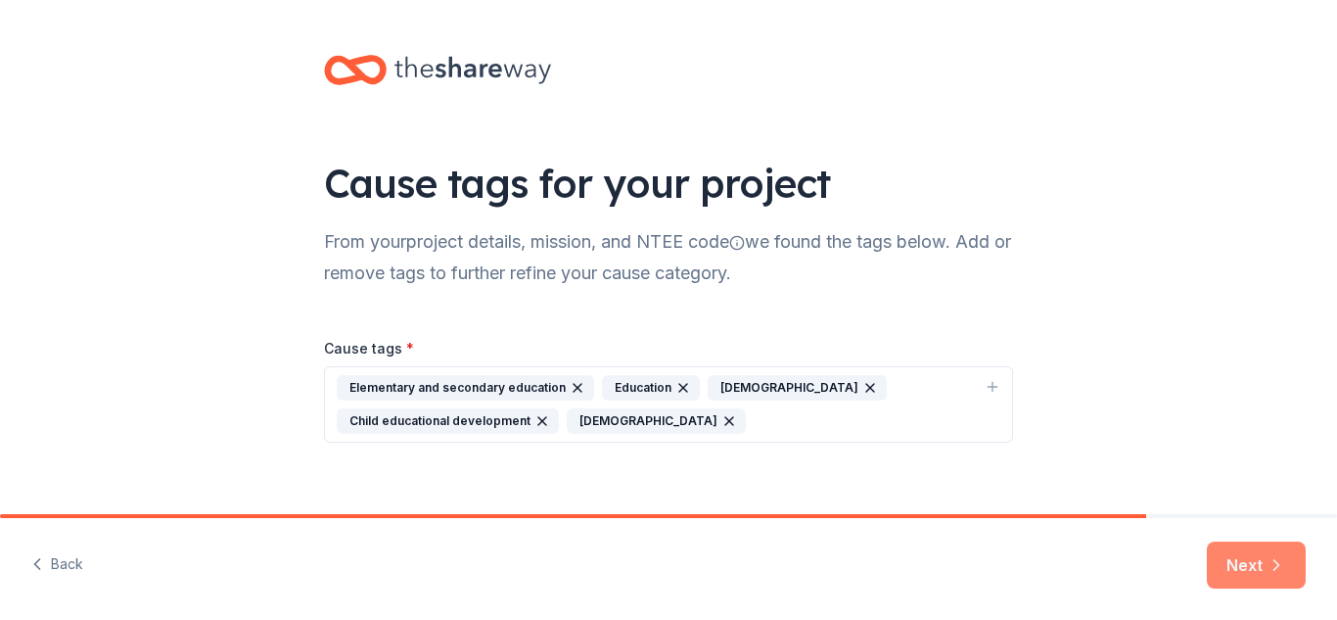
click at [1266, 564] on icon "button" at bounding box center [1276, 565] width 20 height 20
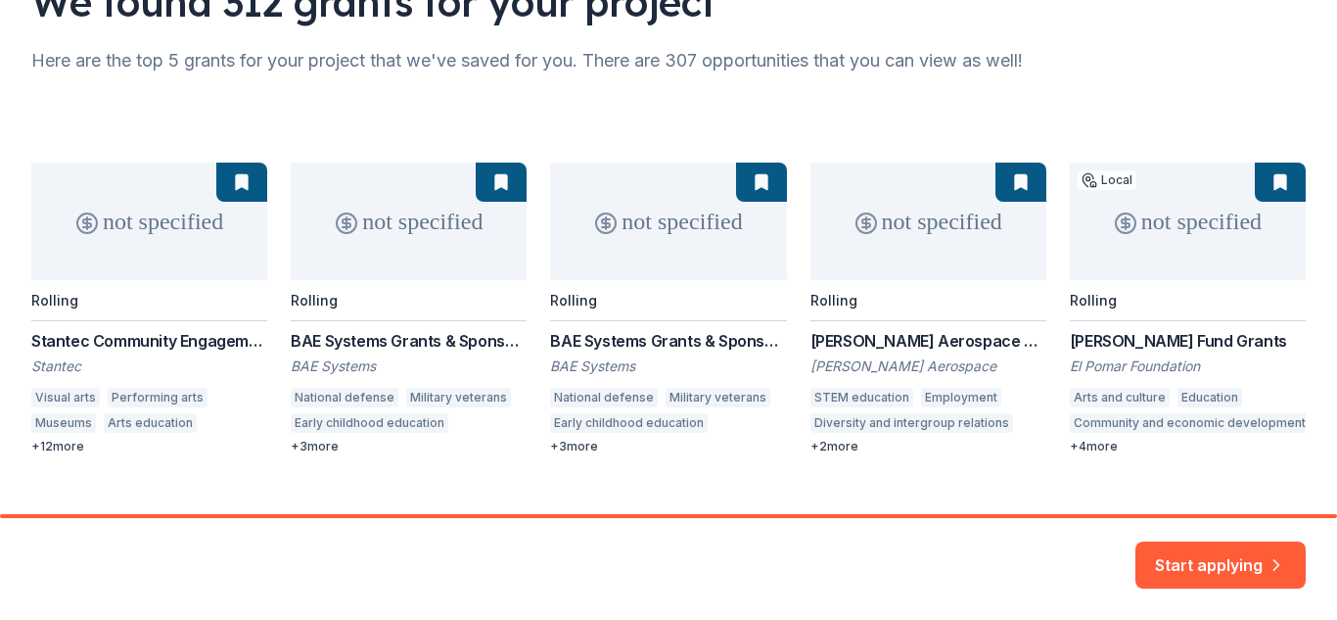
scroll to position [209, 0]
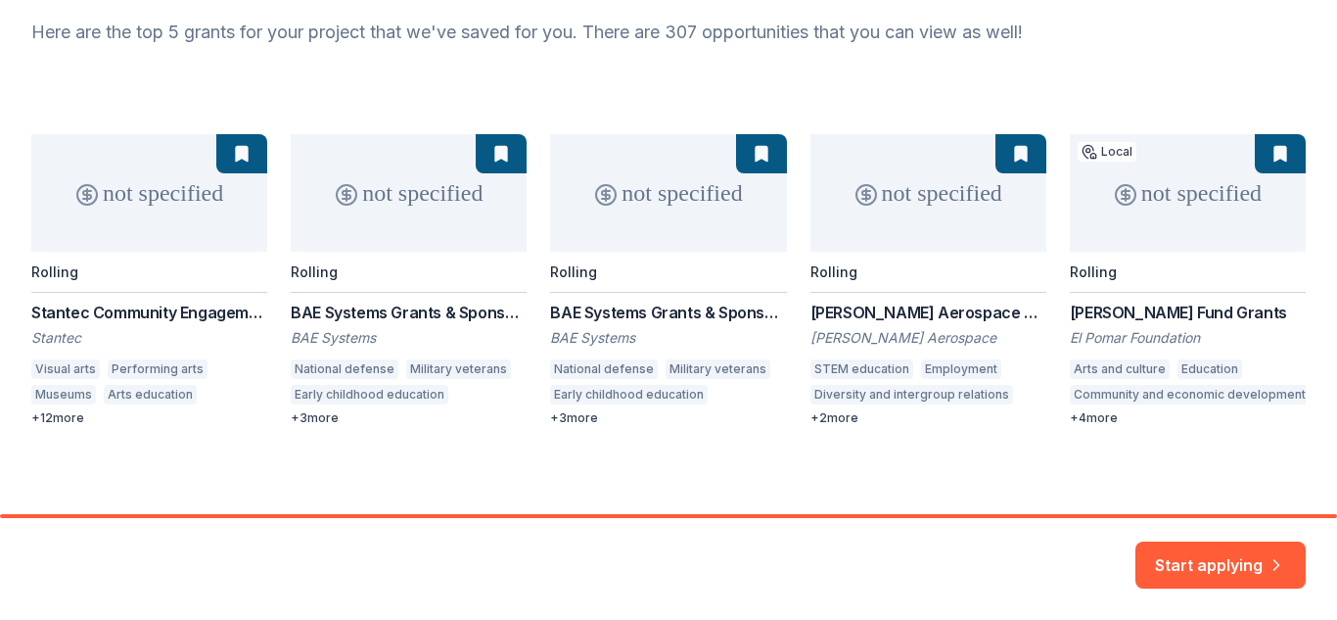
click at [64, 417] on div "not specified Rolling Stantec Community Engagement Grant Stantec Visual arts Pe…" at bounding box center [668, 280] width 1274 height 292
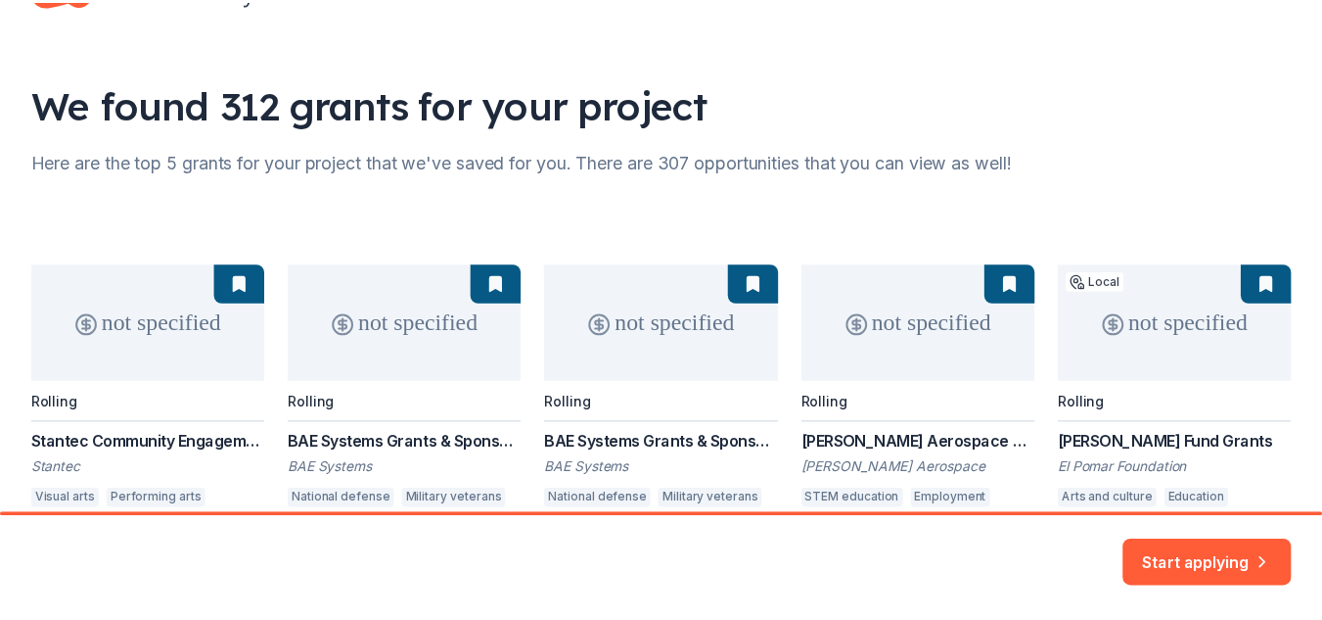
scroll to position [0, 0]
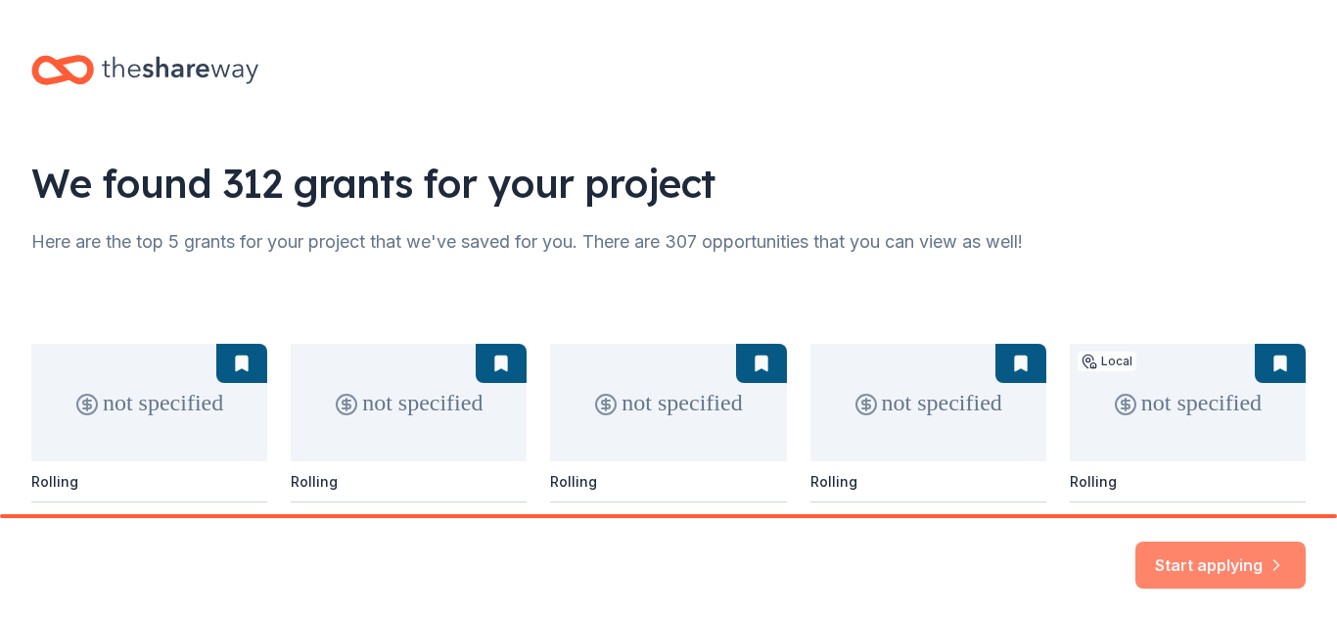
click at [1219, 549] on button "Start applying" at bounding box center [1220, 552] width 170 height 47
